Goal: Task Accomplishment & Management: Complete application form

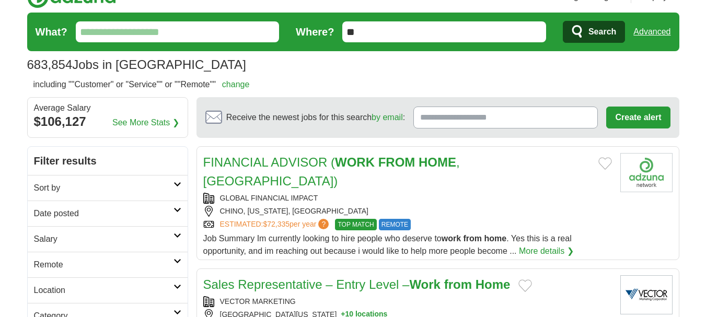
scroll to position [21, 0]
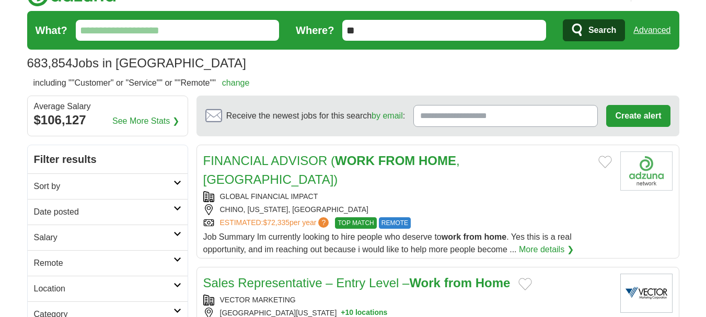
click at [251, 276] on link "Sales Representative – Entry Level – Work from Home" at bounding box center [356, 283] width 307 height 14
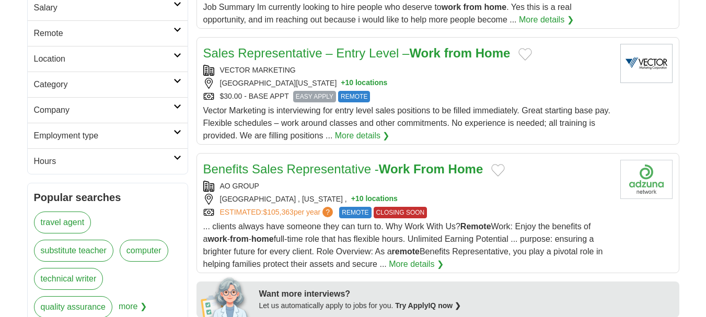
scroll to position [272, 0]
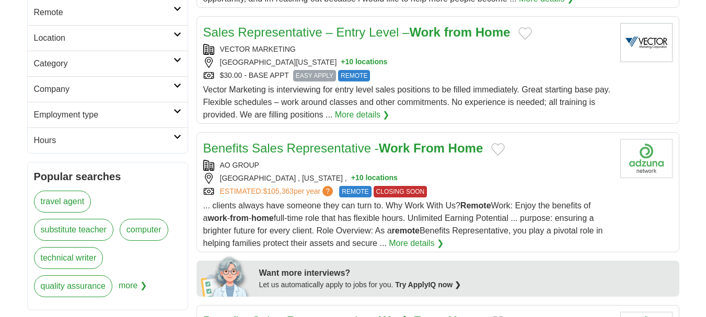
click at [179, 113] on icon at bounding box center [178, 111] width 8 height 5
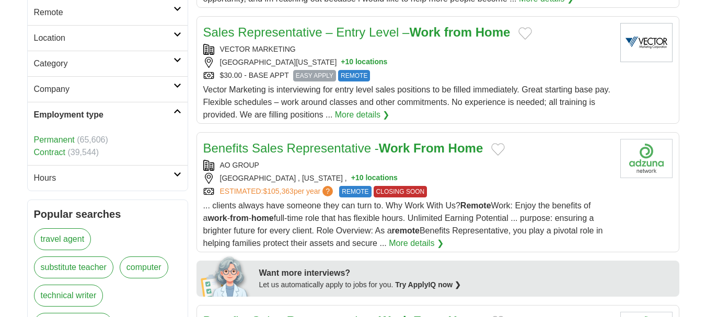
click at [50, 136] on link "Permanent" at bounding box center [54, 139] width 41 height 9
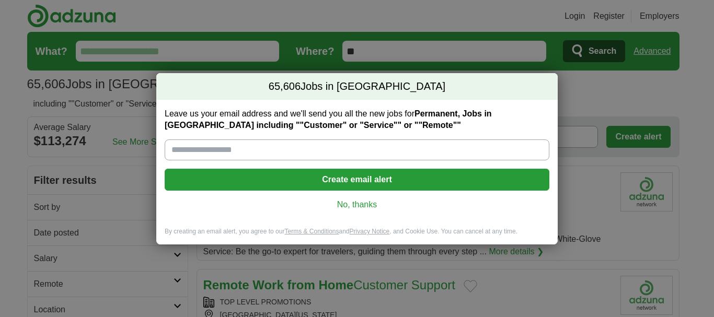
click at [284, 146] on input "Leave us your email address and we'll send you all the new jobs for Permanent, …" at bounding box center [357, 150] width 385 height 21
type input "**********"
click at [339, 183] on button "Create email alert" at bounding box center [357, 180] width 385 height 22
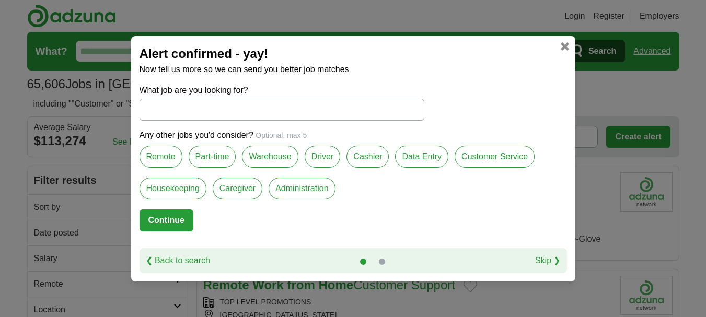
click at [155, 164] on label "Remote" at bounding box center [161, 157] width 43 height 22
click at [503, 156] on label "Customer Service" at bounding box center [495, 157] width 80 height 22
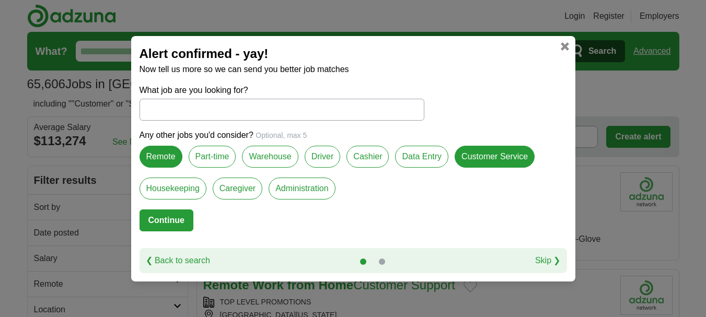
click at [164, 220] on button "Continue" at bounding box center [167, 221] width 54 height 22
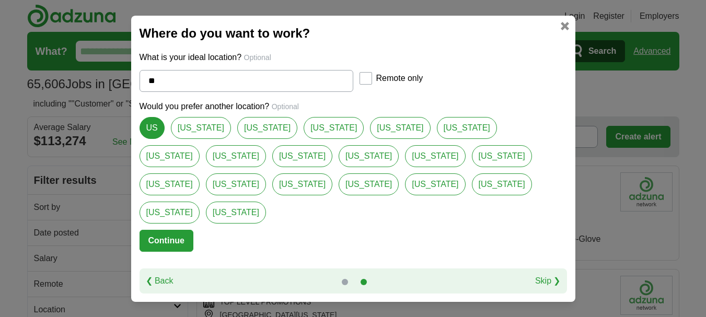
drag, startPoint x: 164, startPoint y: 220, endPoint x: 190, endPoint y: 159, distance: 65.6
click at [190, 159] on form "What is your ideal location? Optional ** Remote only Would you prefer another l…" at bounding box center [354, 159] width 428 height 217
click at [171, 230] on button "Continue" at bounding box center [167, 241] width 54 height 22
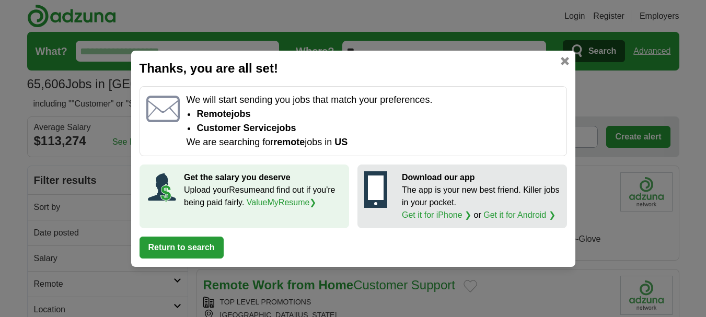
click at [567, 56] on div "Thanks, you are all set! We will start sending you jobs that match your prefere…" at bounding box center [353, 159] width 444 height 216
click at [563, 54] on div "Thanks, you are all set! We will start sending you jobs that match your prefere…" at bounding box center [353, 159] width 444 height 216
click at [565, 62] on link at bounding box center [565, 61] width 8 height 8
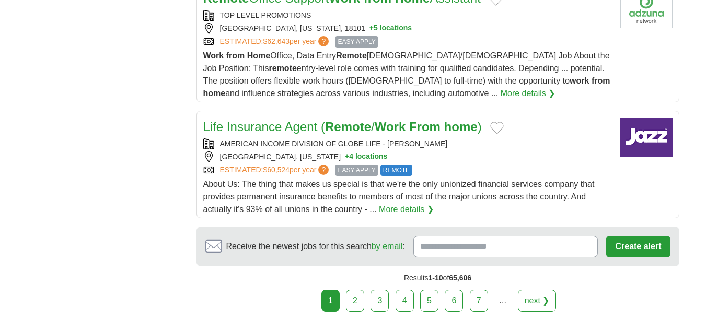
scroll to position [1234, 0]
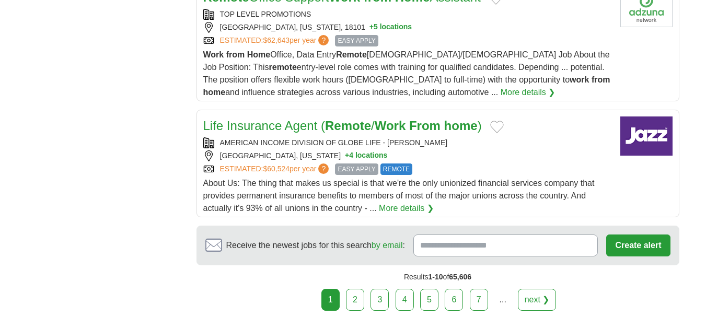
click at [361, 299] on link "2" at bounding box center [355, 300] width 18 height 22
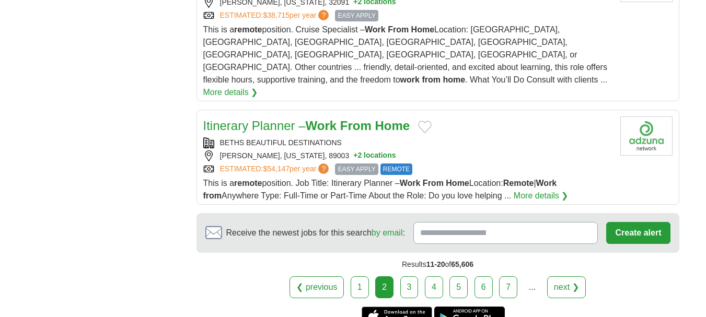
scroll to position [1255, 0]
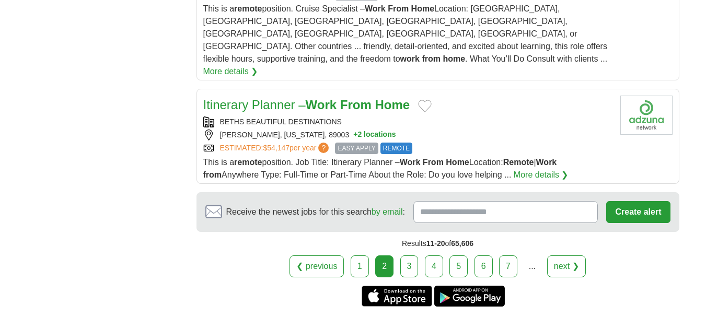
click at [409, 256] on link "3" at bounding box center [409, 267] width 18 height 22
